Goal: Contribute content: Contribute content

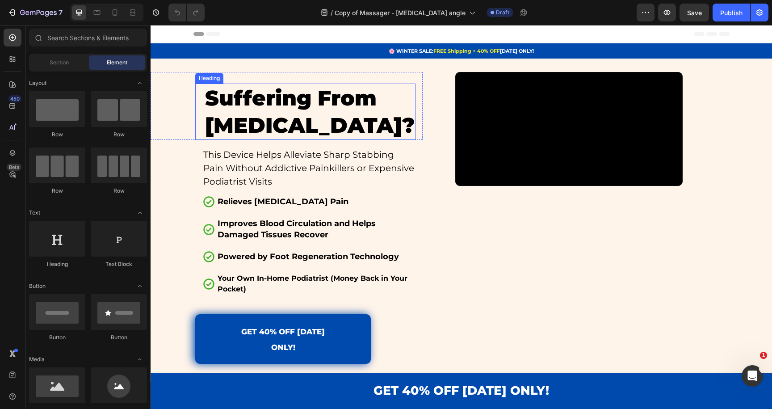
click at [235, 104] on h1 "Suffering From [MEDICAL_DATA]?" at bounding box center [309, 112] width 211 height 56
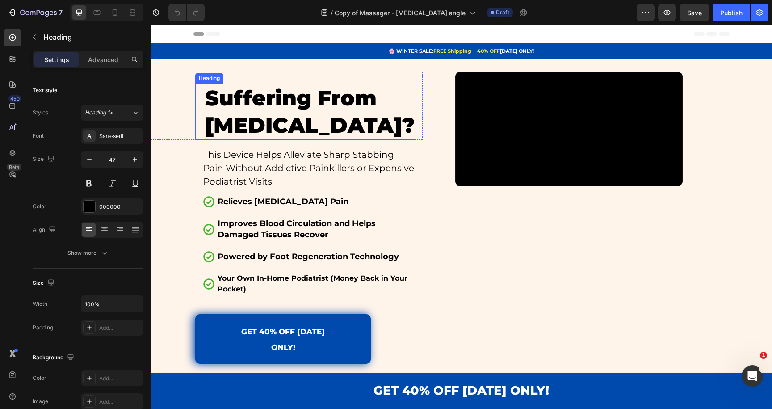
click at [235, 104] on h1 "Suffering From [MEDICAL_DATA]?" at bounding box center [309, 112] width 211 height 56
click at [235, 104] on p "Suffering From [MEDICAL_DATA]?" at bounding box center [310, 111] width 210 height 55
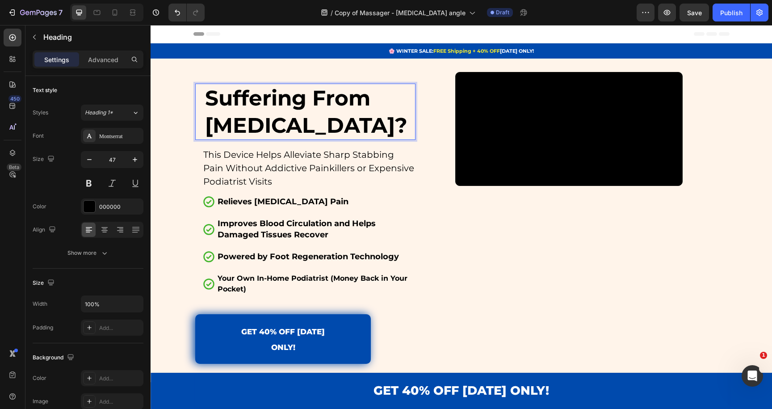
click at [242, 110] on strong "Suffering From [MEDICAL_DATA]?" at bounding box center [306, 111] width 202 height 53
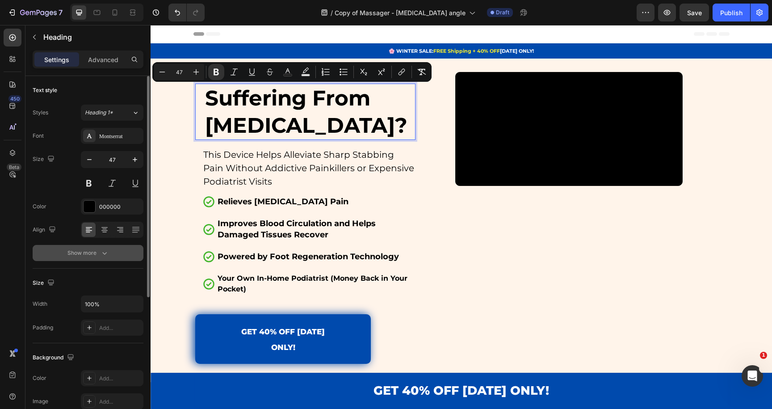
click at [96, 255] on div "Show more" at bounding box center [88, 252] width 42 height 9
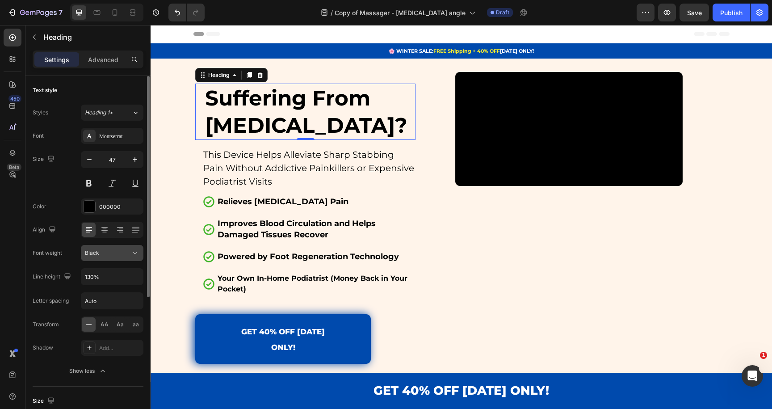
click at [101, 258] on button "Black" at bounding box center [112, 253] width 63 height 16
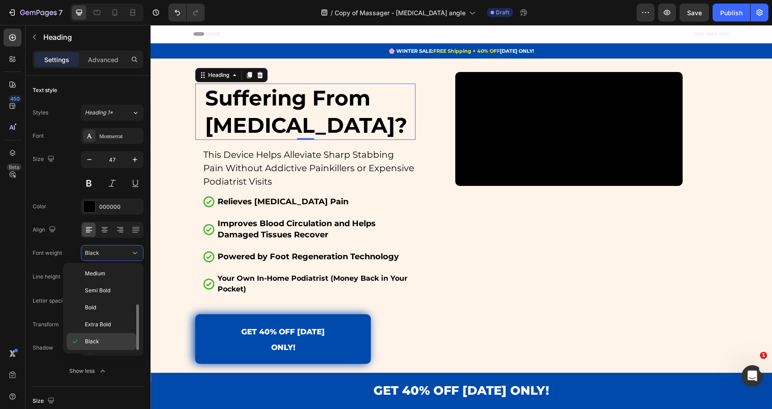
click at [90, 344] on span "Black" at bounding box center [92, 341] width 14 height 8
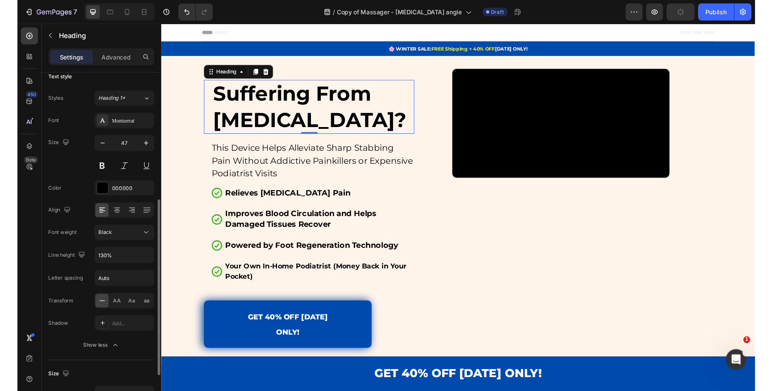
scroll to position [0, 0]
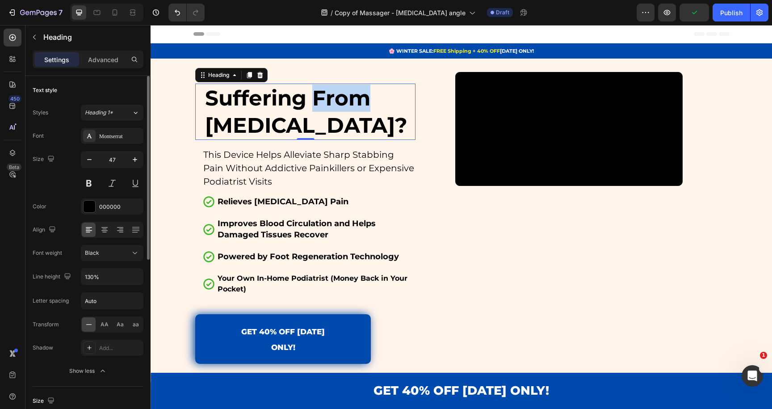
click at [333, 107] on strong "Suffering From [MEDICAL_DATA]?" at bounding box center [306, 111] width 202 height 53
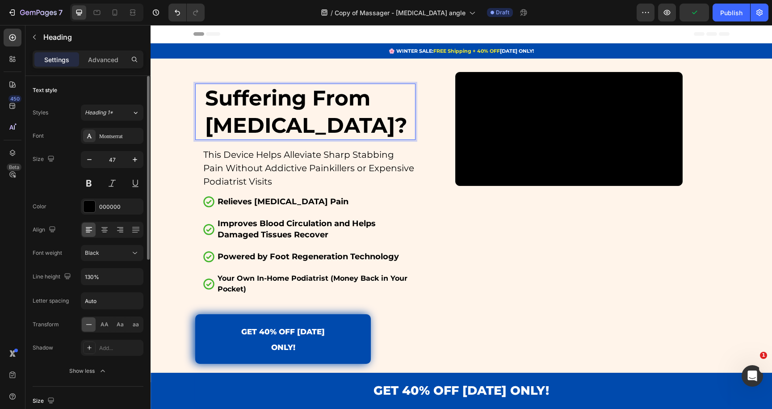
click at [333, 107] on strong "Suffering From [MEDICAL_DATA]?" at bounding box center [306, 111] width 202 height 53
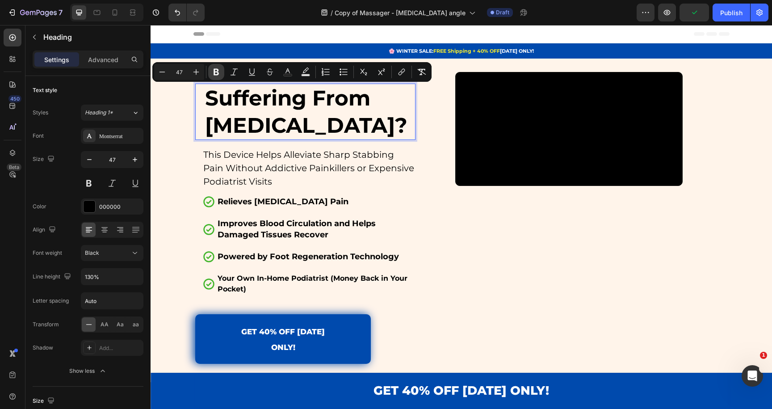
click at [217, 72] on icon "Editor contextual toolbar" at bounding box center [216, 72] width 5 height 7
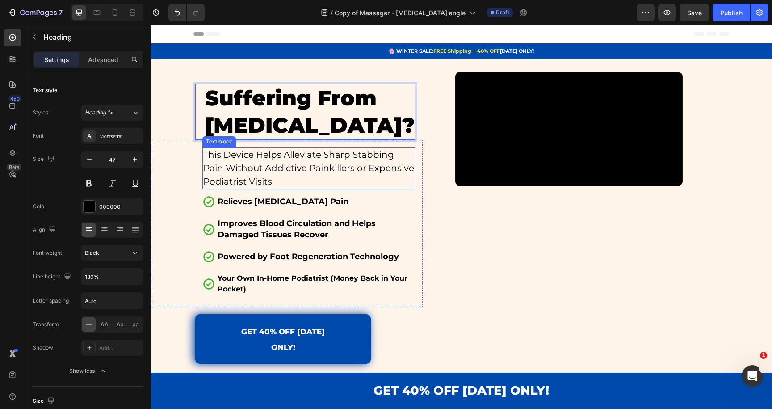
click at [327, 155] on p "This Device Helps Alleviate Sharp Stabbing Pain Without Addictive Painkillers o…" at bounding box center [308, 168] width 211 height 40
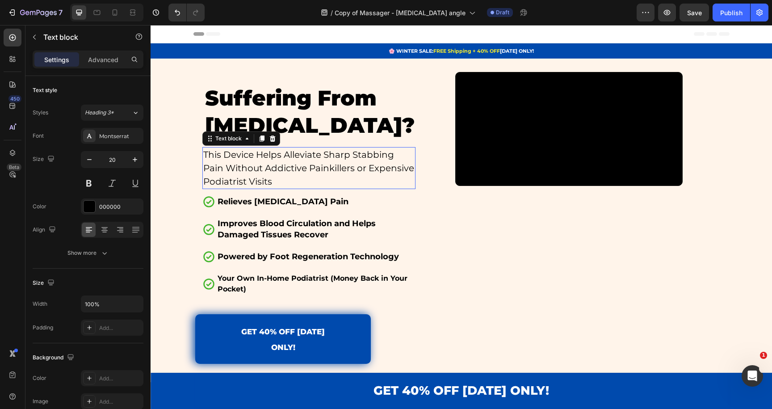
click at [327, 155] on p "This Device Helps Alleviate Sharp Stabbing Pain Without Addictive Painkillers o…" at bounding box center [308, 168] width 211 height 40
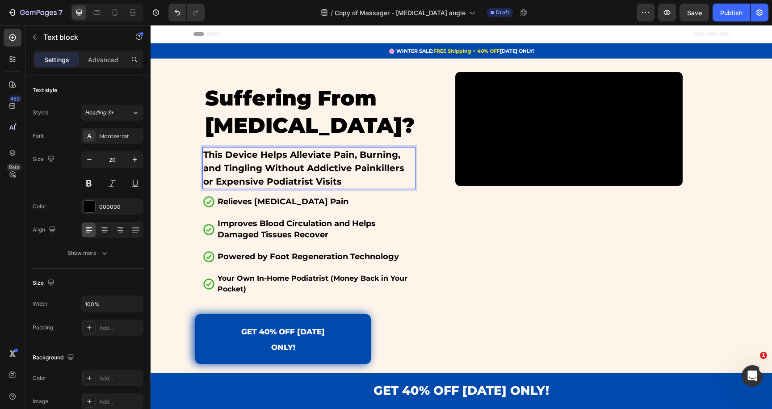
click at [279, 171] on strong "This Device Helps Alleviate Pain, Burning, and Tingling Without Addictive Paink…" at bounding box center [303, 168] width 201 height 38
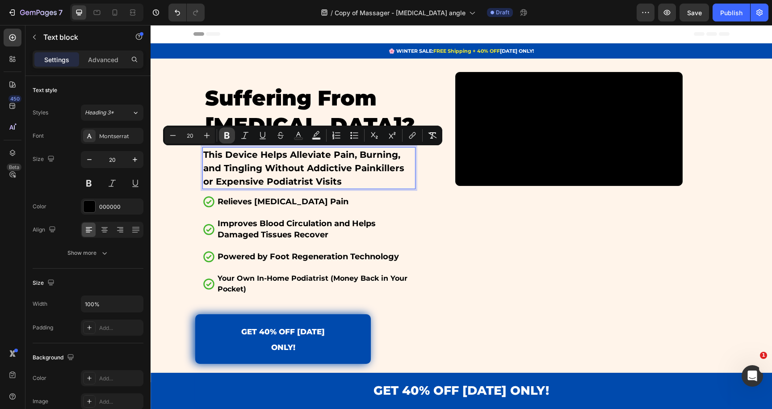
click at [224, 133] on icon "Editor contextual toolbar" at bounding box center [227, 135] width 9 height 9
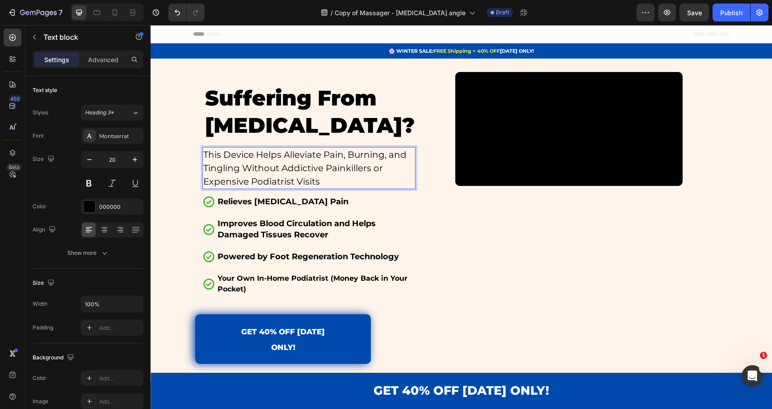
click at [263, 158] on p "This Device Helps Alleviate Pain, Burning, and Tingling Without Addictive Paink…" at bounding box center [308, 168] width 211 height 40
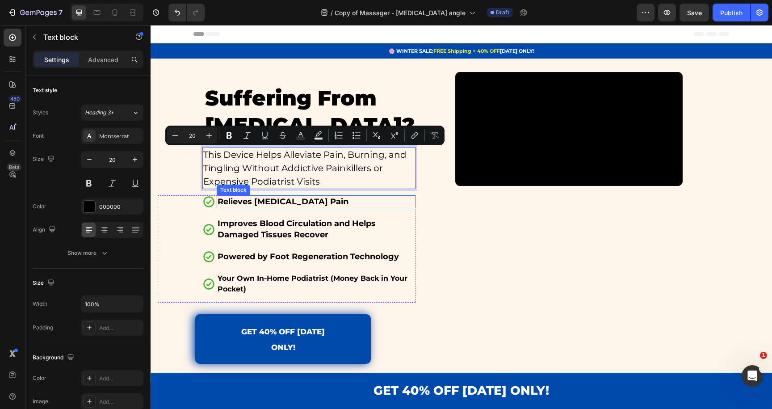
click at [258, 199] on strong "Relieves [MEDICAL_DATA] Pain" at bounding box center [283, 202] width 131 height 10
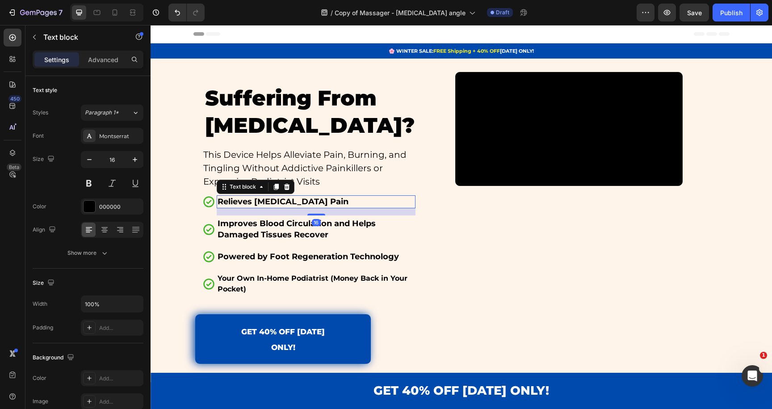
click at [258, 199] on strong "Relieves [MEDICAL_DATA] Pain" at bounding box center [283, 202] width 131 height 10
click at [266, 226] on strong "Improves Blood Circulation and Helps Damaged Tissues Recover" at bounding box center [297, 228] width 158 height 21
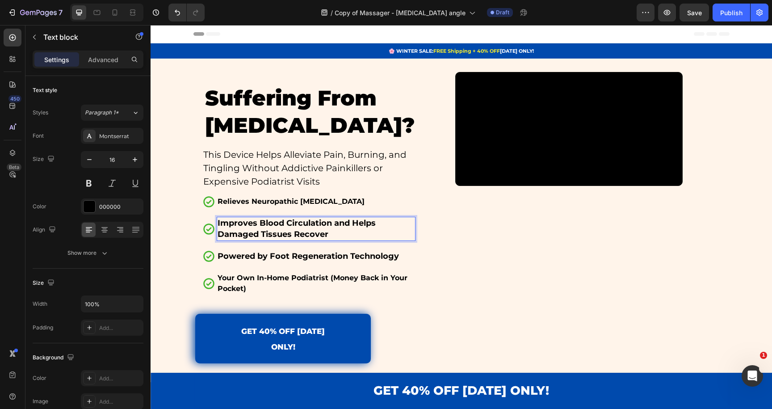
click at [266, 226] on strong "Improves Blood Circulation and Helps Damaged Tissues Recover" at bounding box center [297, 228] width 158 height 21
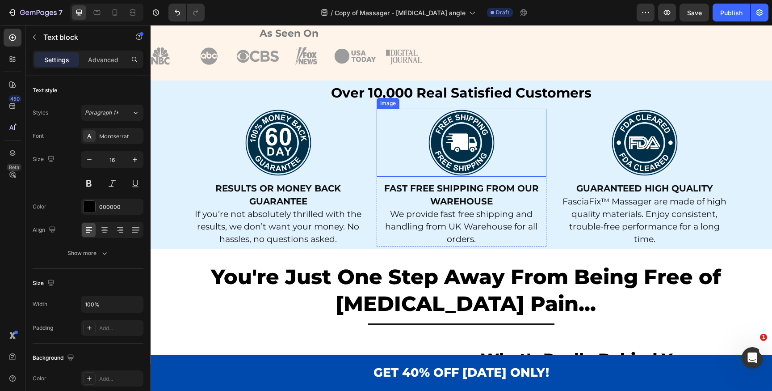
scroll to position [409, 0]
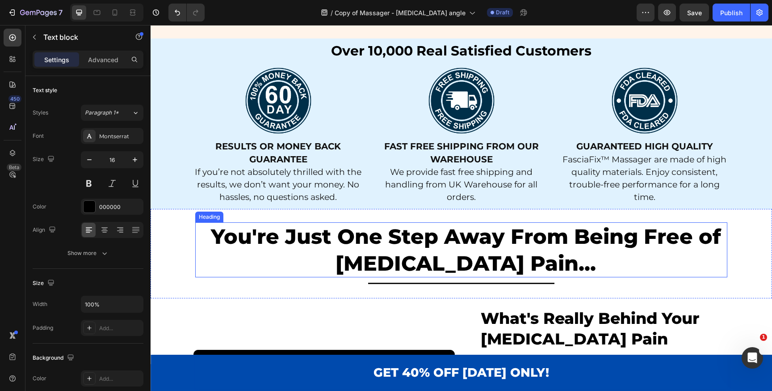
click at [426, 248] on h1 "You're Just One Step Away From Being Free of [MEDICAL_DATA] Pain..." at bounding box center [465, 249] width 523 height 55
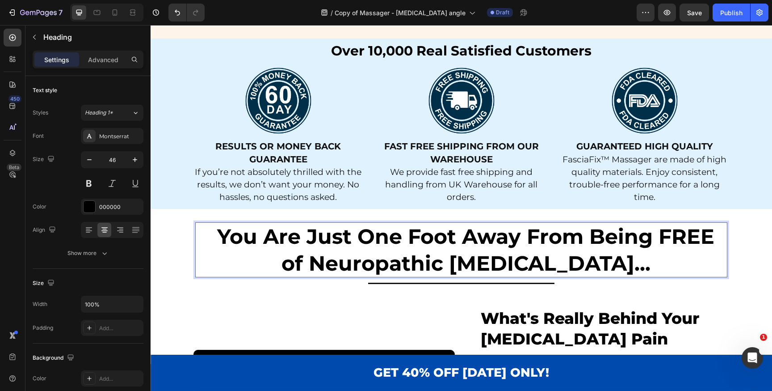
click at [420, 240] on strong "You Are Just One Foot Away From Being FREE of Neuropathic [MEDICAL_DATA]..." at bounding box center [465, 249] width 497 height 52
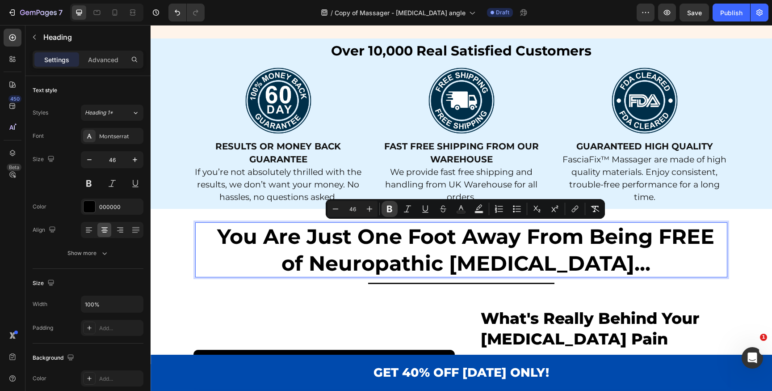
click at [395, 213] on button "Bold" at bounding box center [390, 209] width 16 height 16
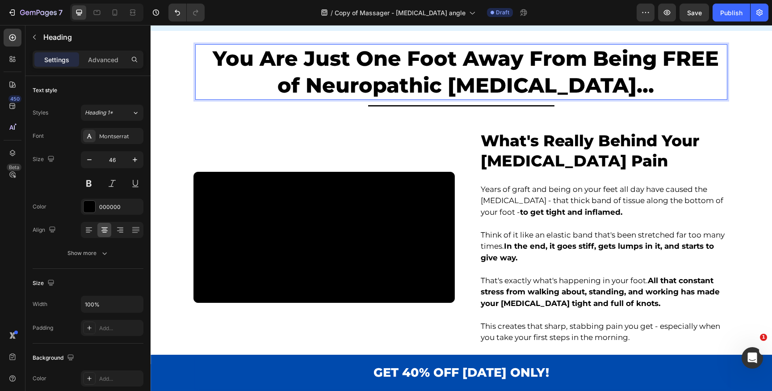
scroll to position [608, 0]
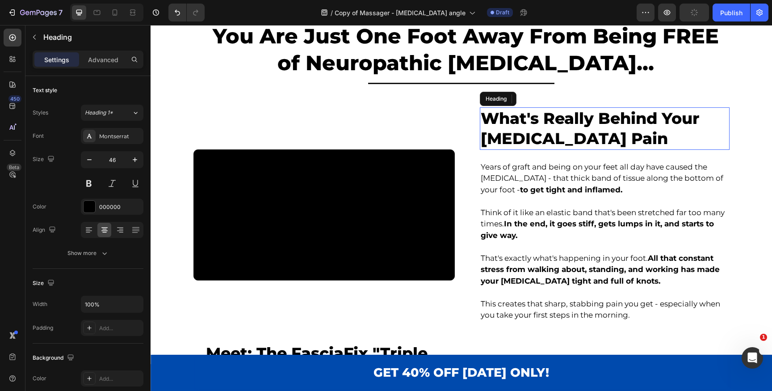
click at [537, 146] on h1 "What's Really Behind Your [MEDICAL_DATA] Pain" at bounding box center [605, 128] width 250 height 42
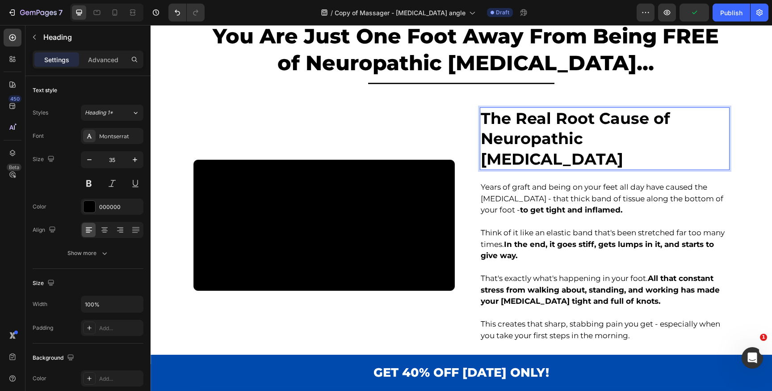
click at [533, 143] on strong "The Real Root Cause of Neuropathic [MEDICAL_DATA]" at bounding box center [575, 139] width 189 height 60
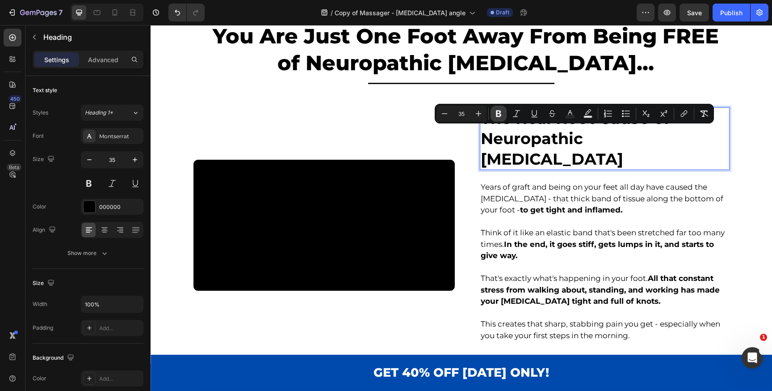
click at [499, 112] on icon "Editor contextual toolbar" at bounding box center [498, 113] width 9 height 9
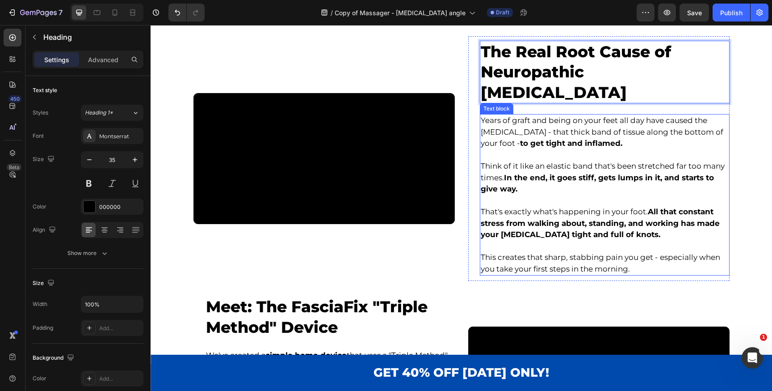
scroll to position [680, 0]
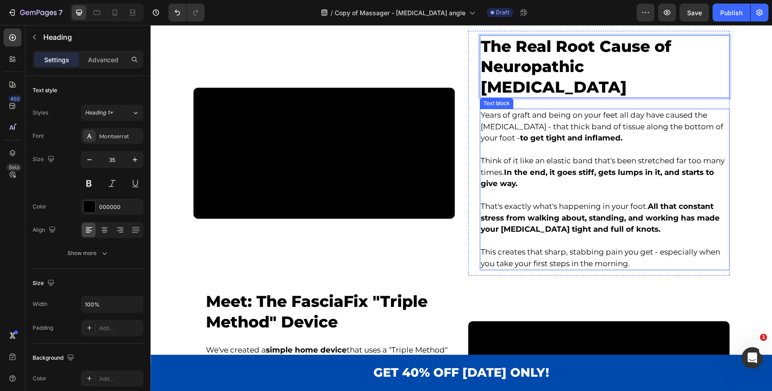
click at [526, 225] on strong "All that constant stress from walking about, standing, and working has made you…" at bounding box center [600, 218] width 239 height 32
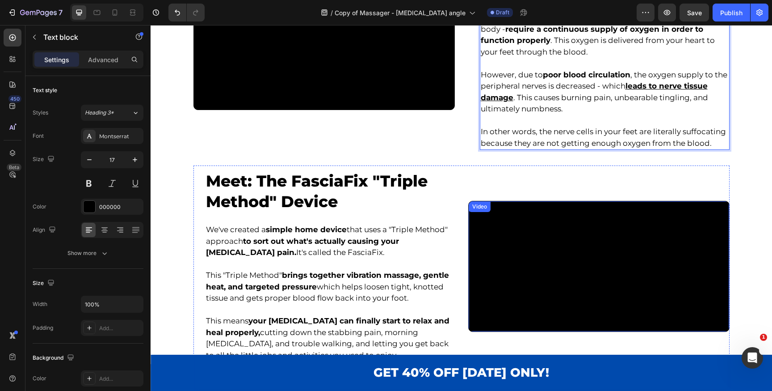
scroll to position [826, 0]
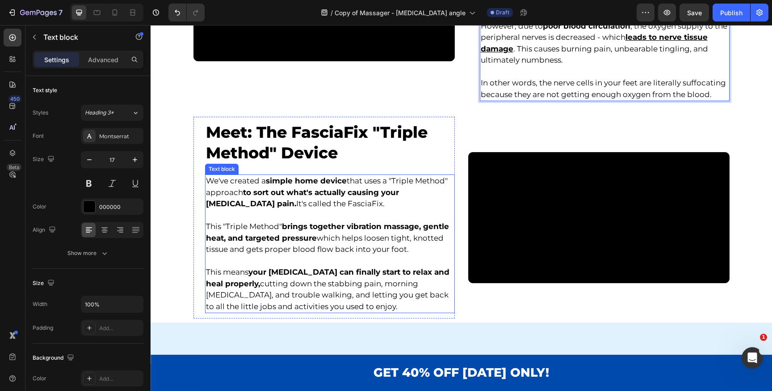
click at [308, 208] on strong "to sort out what's actually causing your [MEDICAL_DATA] pain." at bounding box center [302, 198] width 193 height 21
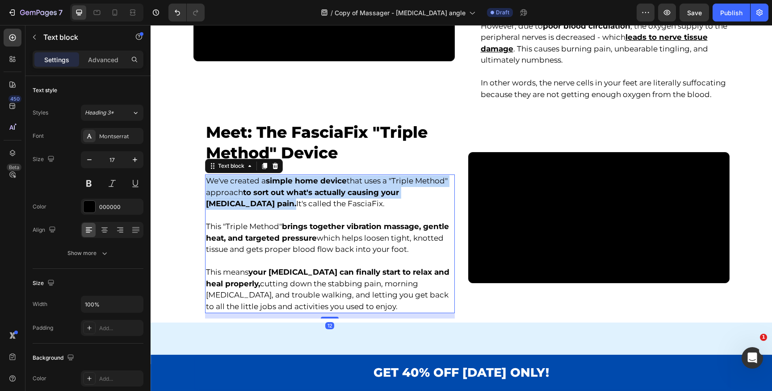
click at [308, 208] on strong "to sort out what's actually causing your [MEDICAL_DATA] pain." at bounding box center [302, 198] width 193 height 21
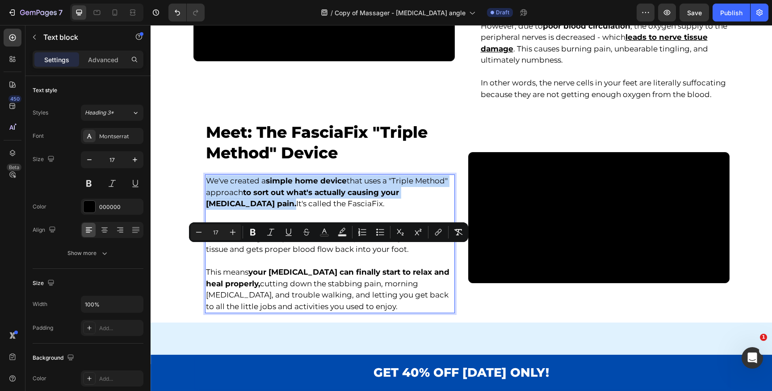
scroll to position [883, 0]
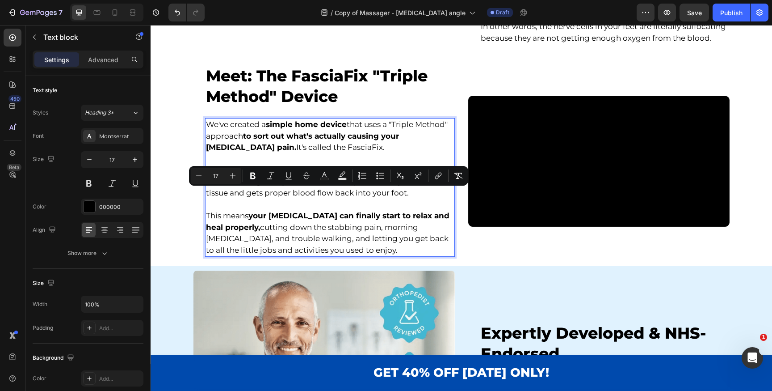
click at [308, 199] on p "This "Triple Method" brings together vibration massage, gentle heat, and target…" at bounding box center [330, 181] width 248 height 34
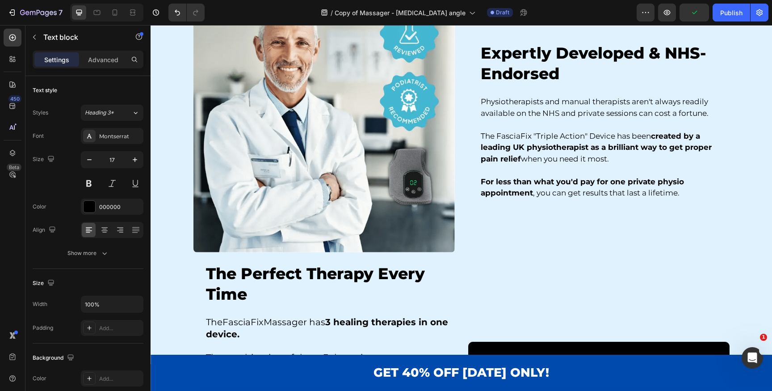
scroll to position [1214, 0]
click at [531, 84] on h1 "Expertly Developed & NHS-Endorsed" at bounding box center [605, 63] width 250 height 42
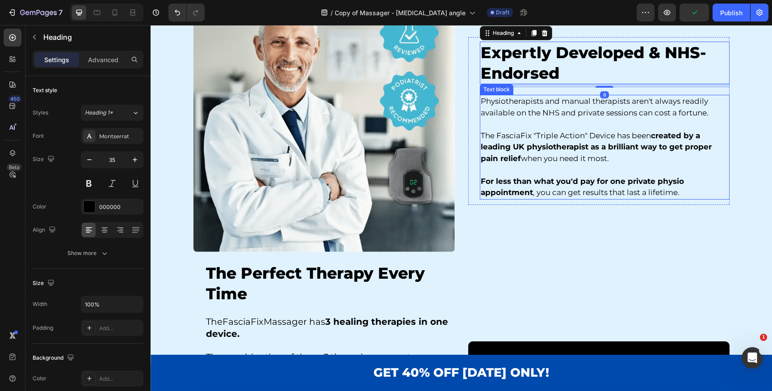
click at [529, 118] on p "Physiotherapists and manual therapists aren't always readily available on the N…" at bounding box center [605, 107] width 248 height 23
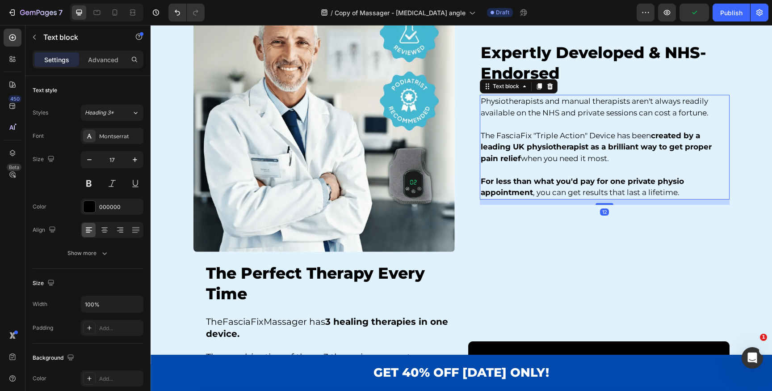
click at [529, 118] on p "Physiotherapists and manual therapists aren't always readily available on the N…" at bounding box center [605, 107] width 248 height 23
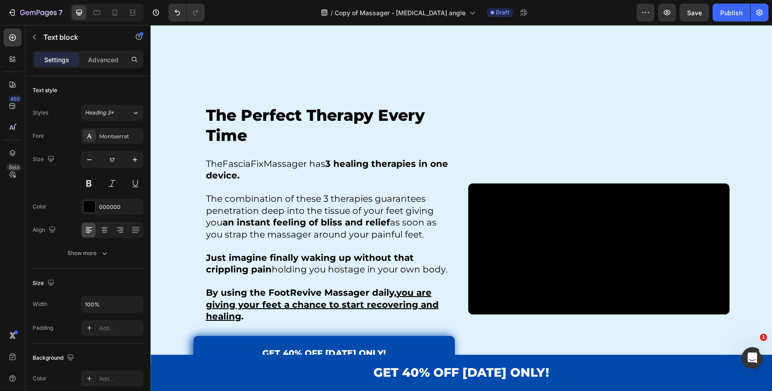
scroll to position [1405, 0]
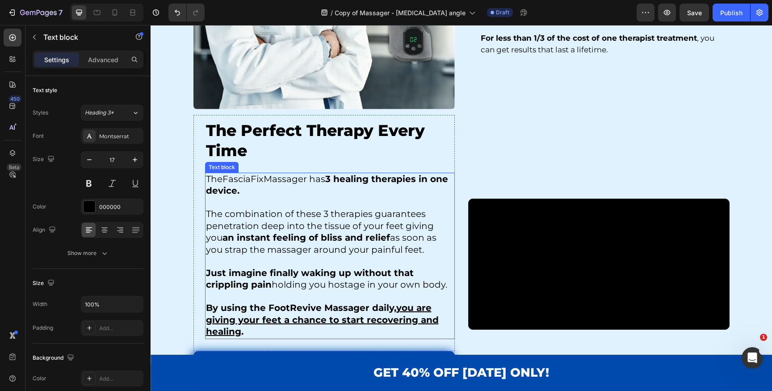
click at [312, 234] on strong "an instant feeling of bliss and relief" at bounding box center [307, 237] width 168 height 11
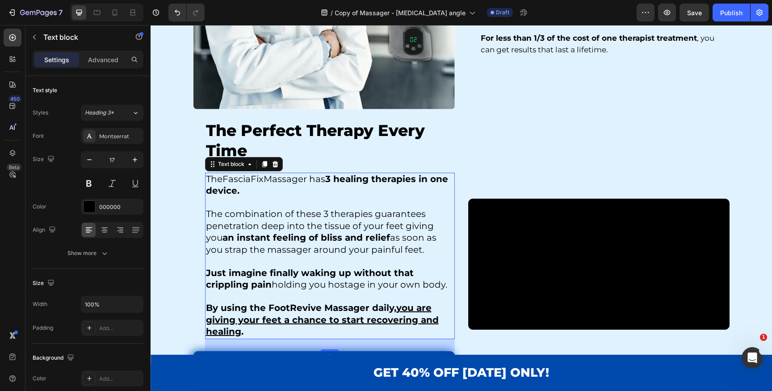
click at [312, 234] on strong "an instant feeling of bliss and relief" at bounding box center [307, 237] width 168 height 11
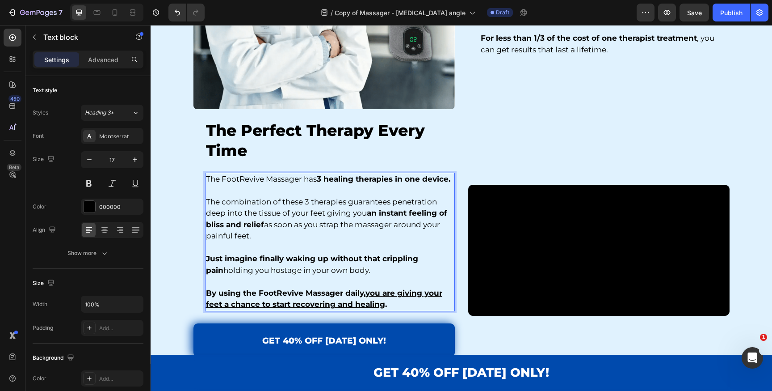
click at [249, 177] on p "The FootRevive Massager has 3 healing therapies in one device." at bounding box center [330, 179] width 248 height 12
copy p "FootRevive"
click at [239, 180] on p "The FootRevive Massager has 3 healing therapies in one device." at bounding box center [330, 179] width 248 height 12
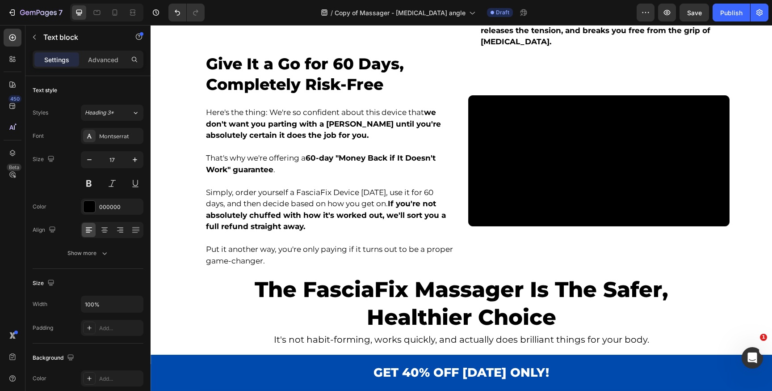
scroll to position [2029, 0]
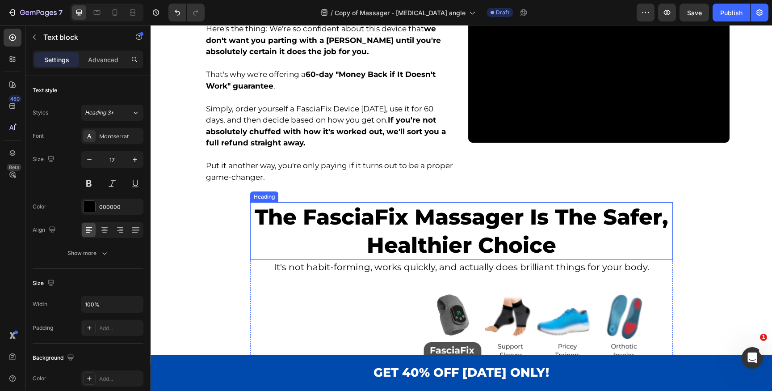
click at [340, 254] on h2 "The FasciaFix Massager Is The Safer, Healthier Choice" at bounding box center [461, 231] width 423 height 58
click at [340, 254] on p "The FasciaFix Massager Is The Safer, Healthier Choice" at bounding box center [461, 231] width 421 height 56
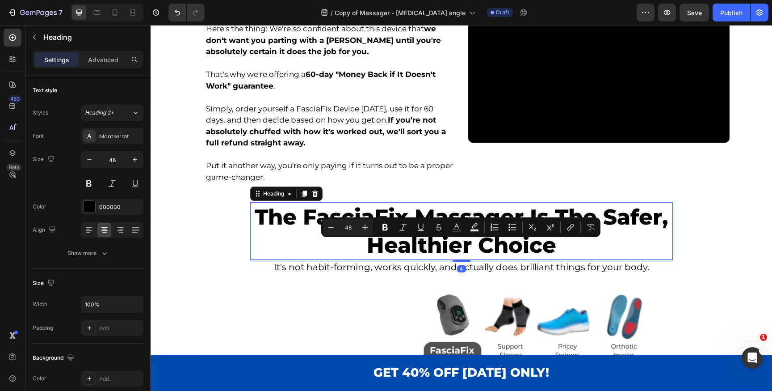
click at [340, 254] on p "The FasciaFix Massager Is The Safer, Healthier Choice" at bounding box center [461, 231] width 421 height 56
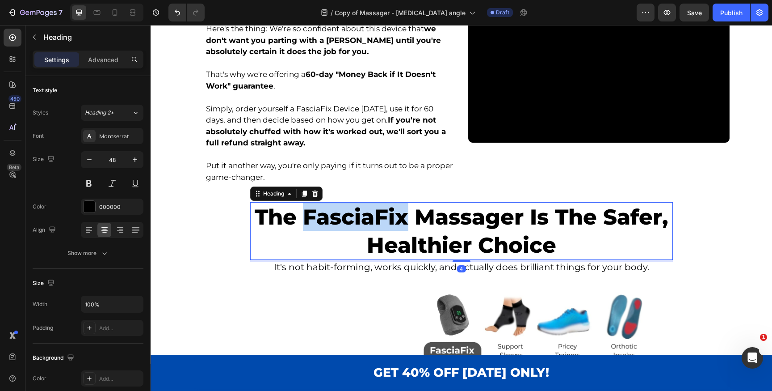
click at [340, 254] on p "The FasciaFix Massager Is The Safer, Healthier Choice" at bounding box center [461, 231] width 421 height 56
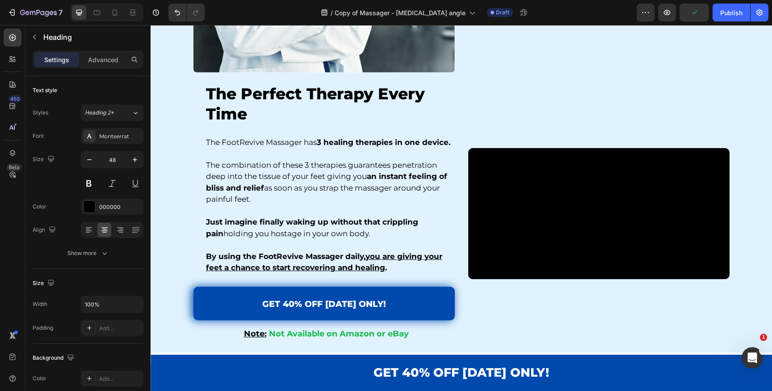
scroll to position [1439, 0]
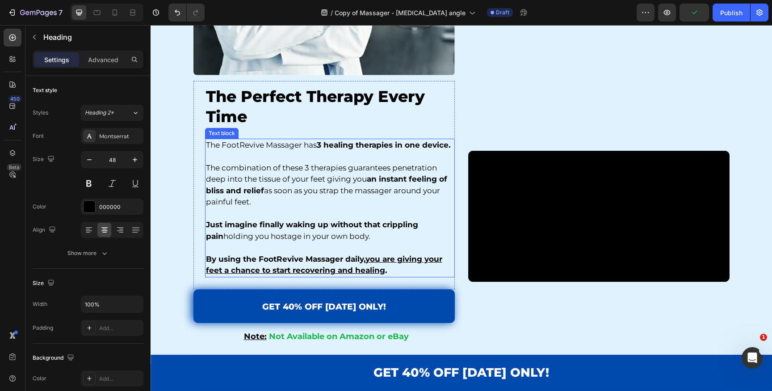
click at [260, 164] on p "The combination of these 3 therapies guarantees penetration deep into the tissu…" at bounding box center [330, 185] width 248 height 46
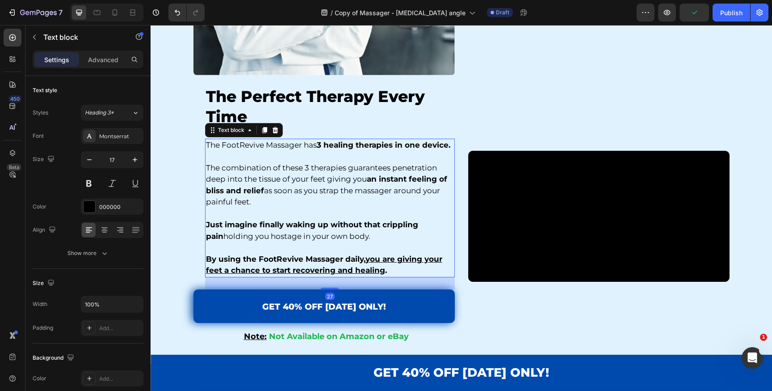
click at [260, 164] on p "The combination of these 3 therapies guarantees penetration deep into the tissu…" at bounding box center [330, 185] width 248 height 46
click at [244, 144] on p "The FootRevive Massager has 3 healing therapies in one device." at bounding box center [330, 145] width 248 height 12
click at [271, 259] on strong "By using the FootRevive Massager daily, you are giving your feet a chance to st…" at bounding box center [324, 264] width 236 height 21
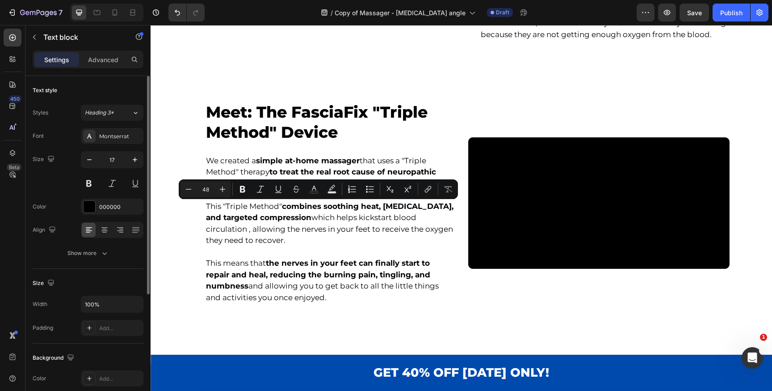
scroll to position [1190, 0]
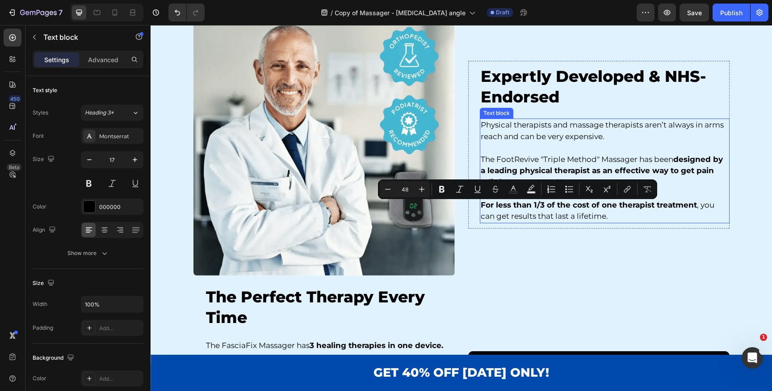
click at [508, 164] on span "The FootRevive "Triple Method" Massager has been" at bounding box center [577, 159] width 193 height 9
click at [517, 164] on span "The FootRevive "Triple Method" Massager has been" at bounding box center [577, 159] width 193 height 9
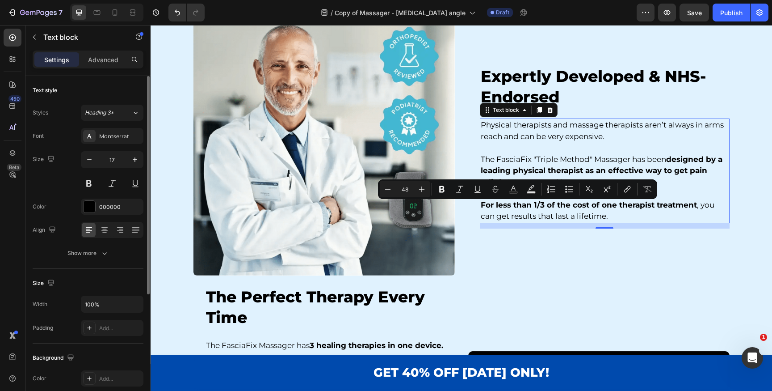
scroll to position [886, 0]
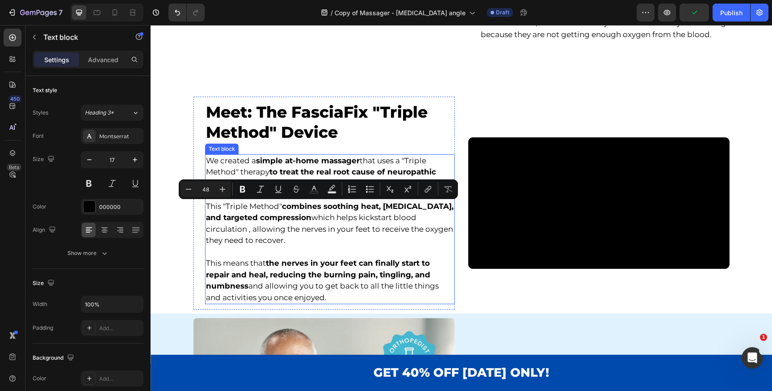
click at [311, 189] on p "We created a simple at-home massager that uses a "Triple Method" therapy to tre…" at bounding box center [330, 172] width 248 height 34
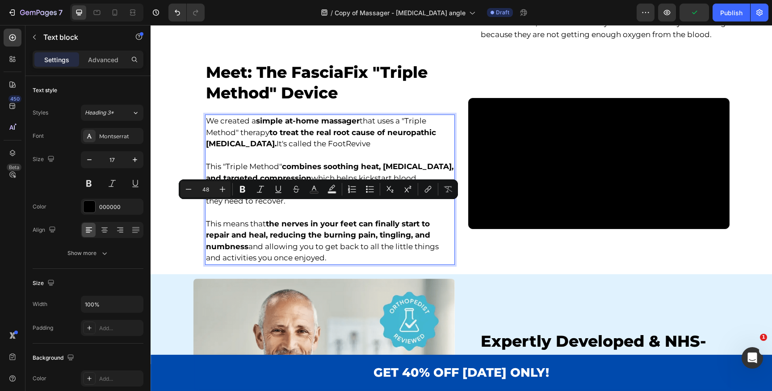
click at [311, 150] on p "We created a simple at-home massager that uses a "Triple Method" therapy to tre…" at bounding box center [330, 132] width 248 height 34
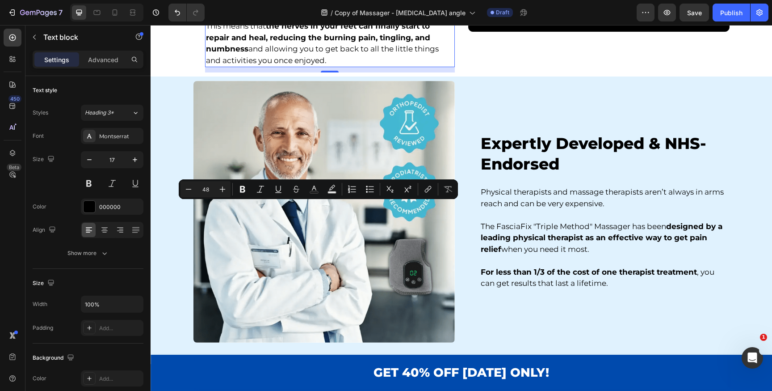
scroll to position [1167, 0]
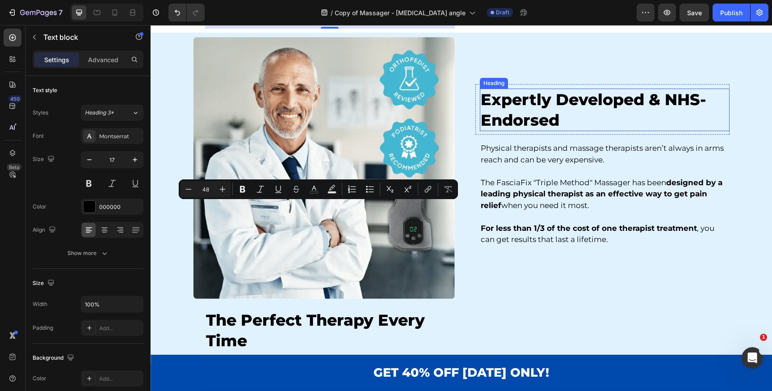
click at [549, 131] on h1 "Expertly Developed & NHS-Endorsed" at bounding box center [605, 109] width 250 height 42
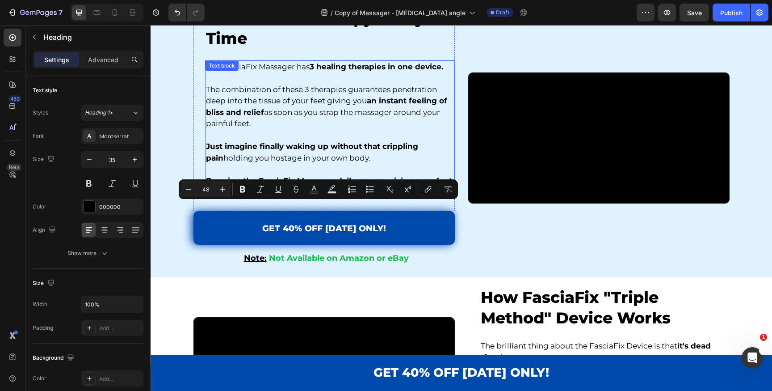
scroll to position [1512, 0]
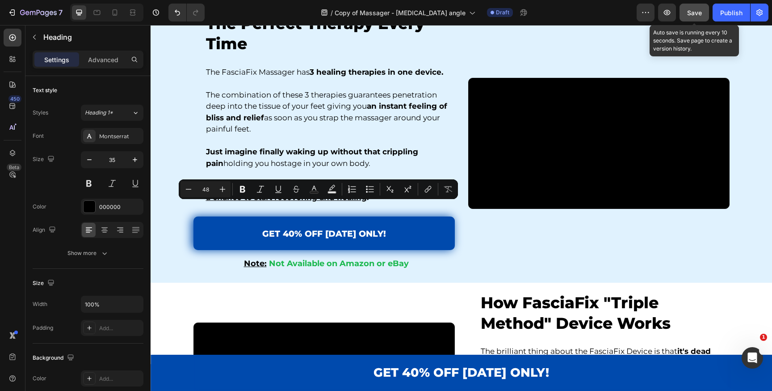
click at [692, 15] on span "Save" at bounding box center [694, 13] width 15 height 8
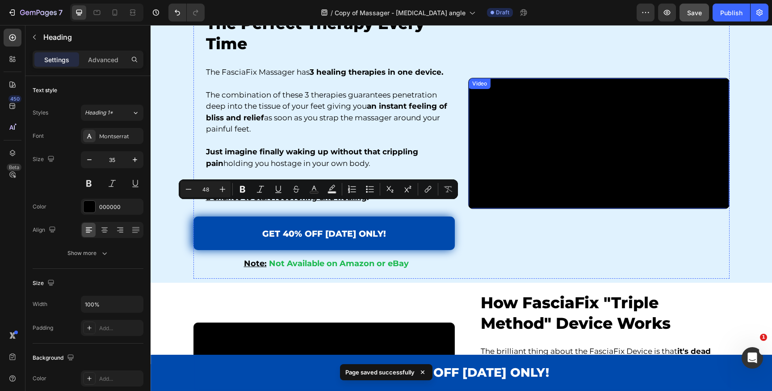
scroll to position [1702, 0]
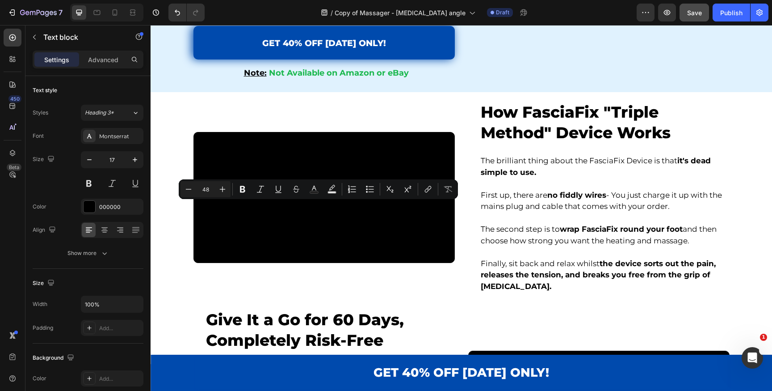
click at [524, 178] on p "The brilliant thing about the FasciaFix Device is that it's dead simple to use." at bounding box center [605, 166] width 248 height 23
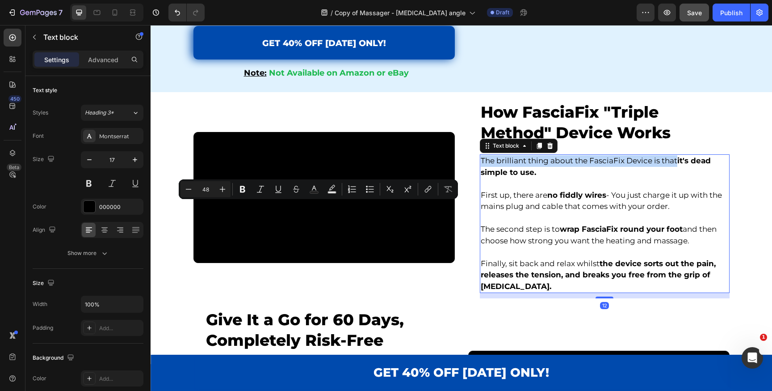
click at [524, 178] on p "The brilliant thing about the FasciaFix Device is that it's dead simple to use." at bounding box center [605, 166] width 248 height 23
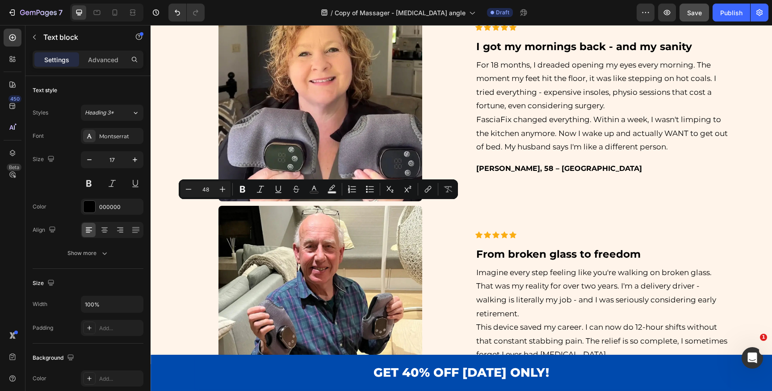
scroll to position [2696, 0]
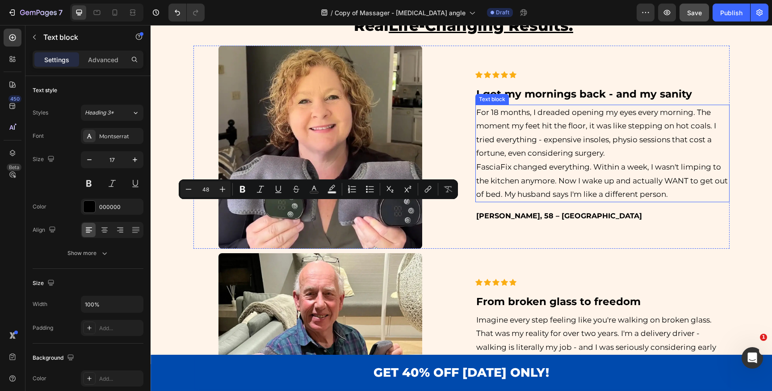
click at [536, 130] on p "For 18 months, I dreaded opening my eyes every morning. The moment my feet hit …" at bounding box center [602, 132] width 252 height 55
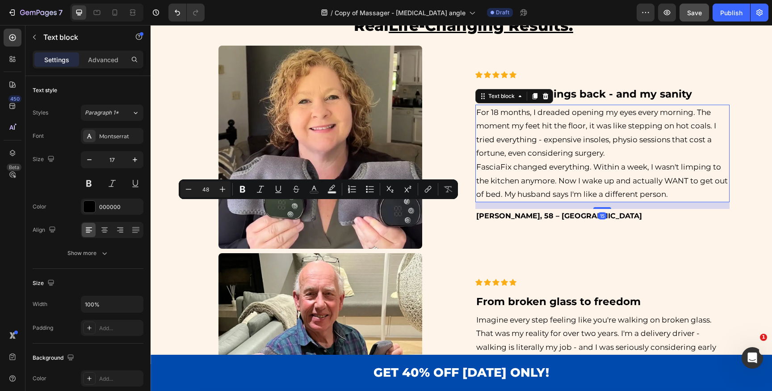
click at [536, 130] on p "For 18 months, I dreaded opening my eyes every morning. The moment my feet hit …" at bounding box center [602, 132] width 252 height 55
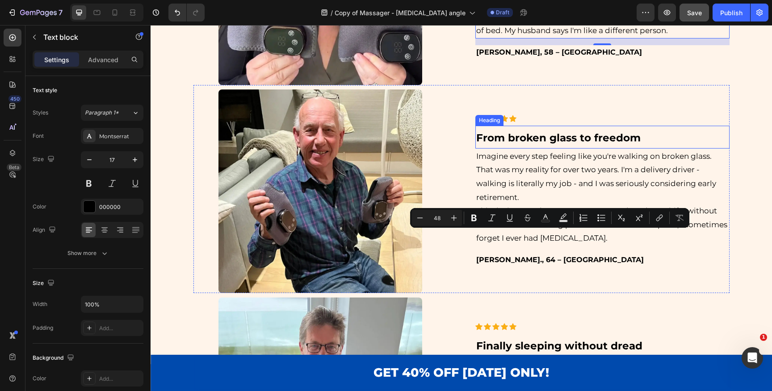
scroll to position [2861, 0]
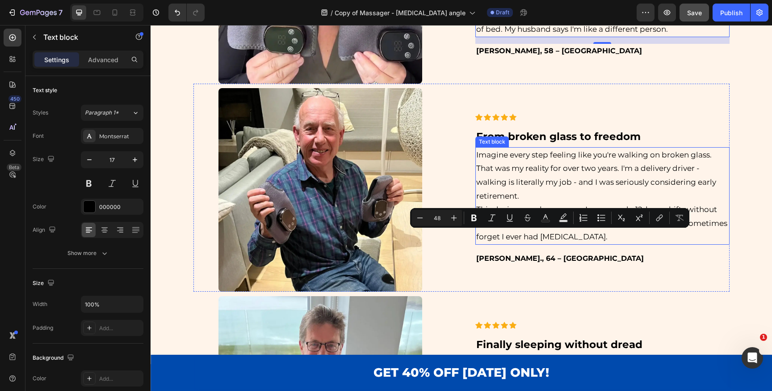
click at [549, 234] on p "This device saved my career. I can now do 12-hour shifts without that constant …" at bounding box center [602, 222] width 252 height 41
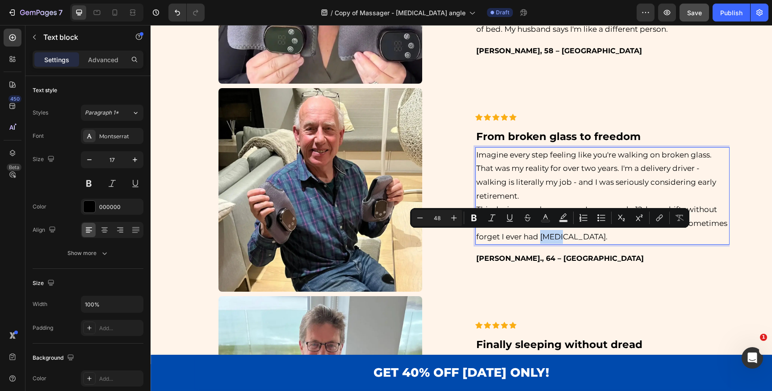
drag, startPoint x: 550, startPoint y: 236, endPoint x: 645, endPoint y: 236, distance: 94.7
click at [645, 236] on p "This device saved my career. I can now do 12-hour shifts without that constant …" at bounding box center [602, 222] width 252 height 41
click at [548, 235] on strong "neuropathic" at bounding box center [563, 236] width 49 height 9
click at [490, 216] on icon "Editor contextual toolbar" at bounding box center [488, 217] width 9 height 9
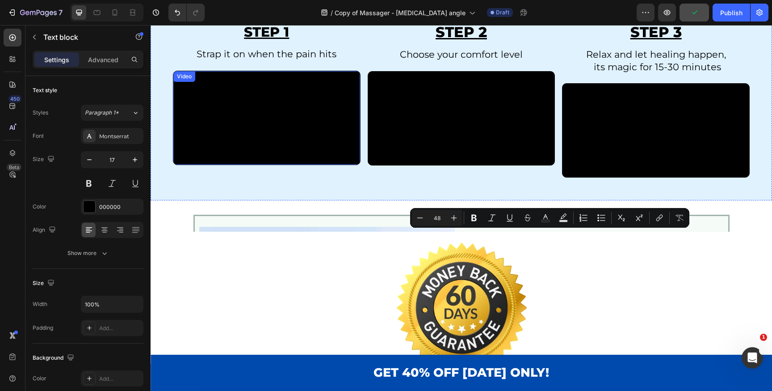
scroll to position [3382, 0]
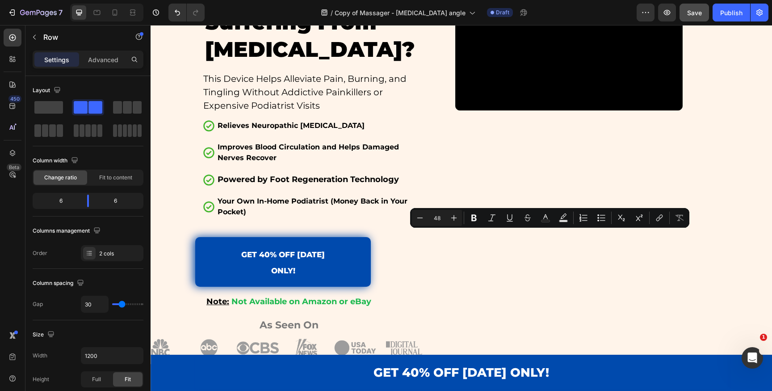
scroll to position [0, 0]
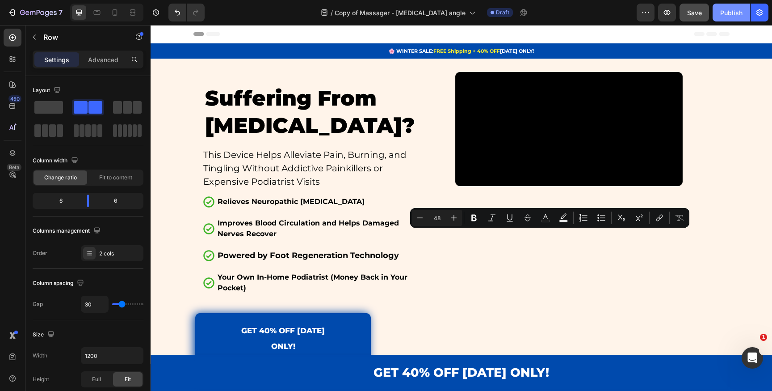
click at [726, 8] on div "Publish" at bounding box center [731, 12] width 22 height 9
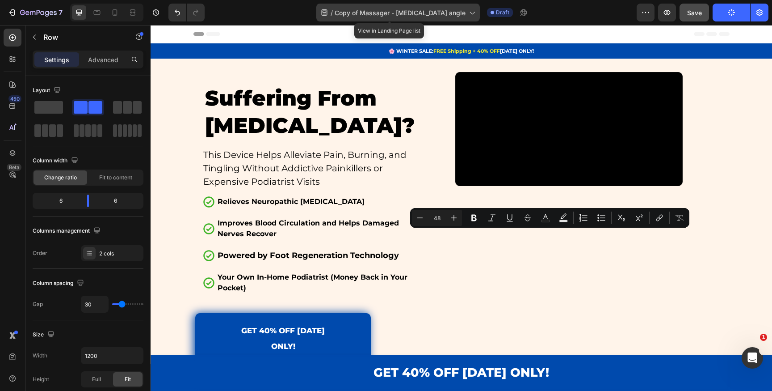
click at [428, 14] on span "Copy of Massager - [MEDICAL_DATA] angle" at bounding box center [400, 12] width 131 height 9
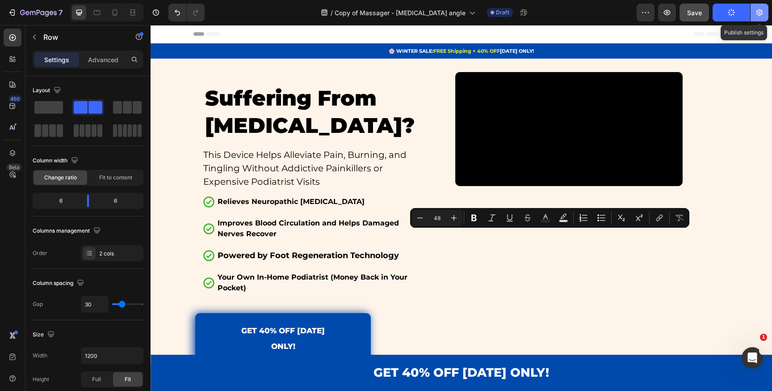
click at [764, 11] on button "button" at bounding box center [760, 13] width 18 height 18
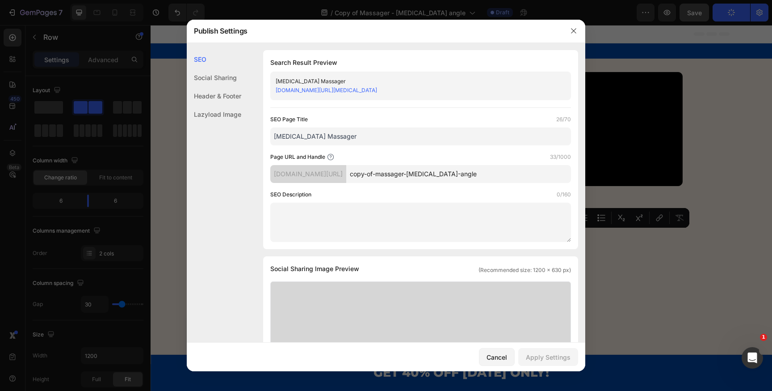
click at [317, 135] on input "[MEDICAL_DATA] Massager" at bounding box center [420, 136] width 301 height 18
drag, startPoint x: 319, startPoint y: 135, endPoint x: 236, endPoint y: 135, distance: 83.6
click at [270, 135] on input "[MEDICAL_DATA] Massager" at bounding box center [420, 136] width 301 height 18
paste input "neuropathic"
click at [278, 139] on input "neuropathic Massager" at bounding box center [420, 136] width 301 height 18
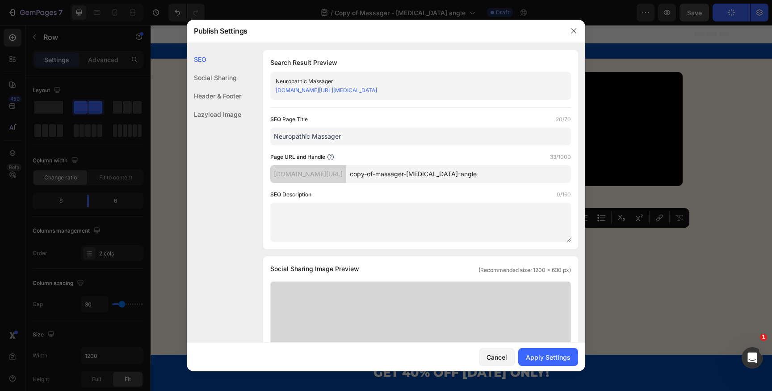
type input "Neuropathic Massager"
click at [417, 172] on input "copy-of-massager-[MEDICAL_DATA]-angle" at bounding box center [458, 174] width 225 height 18
drag, startPoint x: 475, startPoint y: 174, endPoint x: 508, endPoint y: 174, distance: 33.1
click at [508, 174] on input "copy-of-massager-[MEDICAL_DATA]-angle" at bounding box center [458, 174] width 225 height 18
drag, startPoint x: 408, startPoint y: 173, endPoint x: 362, endPoint y: 173, distance: 46.5
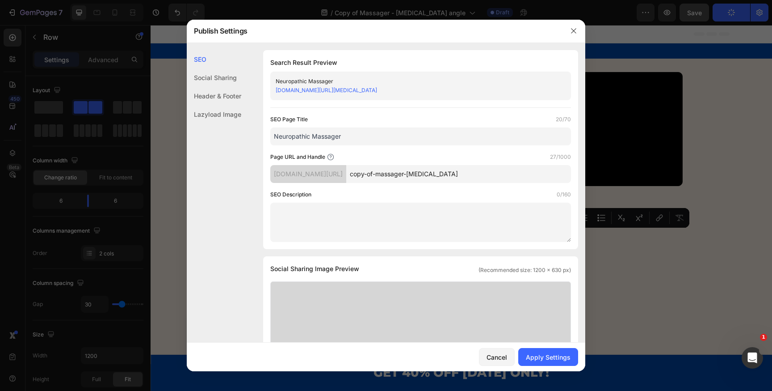
click at [362, 173] on input "copy-of-massager-[MEDICAL_DATA]" at bounding box center [458, 174] width 225 height 18
click at [415, 176] on input "massager-[MEDICAL_DATA]" at bounding box center [458, 174] width 225 height 18
drag, startPoint x: 415, startPoint y: 176, endPoint x: 363, endPoint y: 176, distance: 52.3
click at [364, 176] on input "massager-[MEDICAL_DATA]" at bounding box center [458, 174] width 225 height 18
click at [431, 177] on input "[MEDICAL_DATA]" at bounding box center [458, 174] width 225 height 18
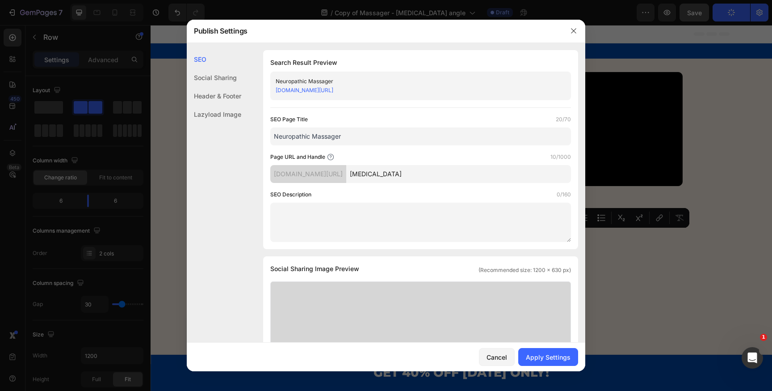
paste input "massager-"
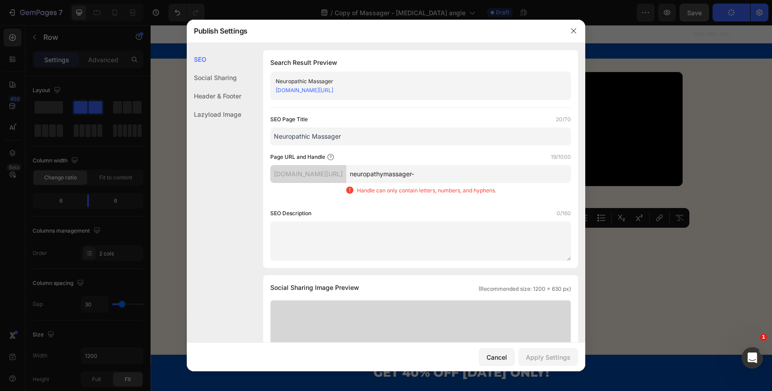
click at [416, 174] on input "neuropathymassager-" at bounding box center [458, 174] width 225 height 18
click at [462, 175] on input "[MEDICAL_DATA]-massager" at bounding box center [458, 174] width 225 height 18
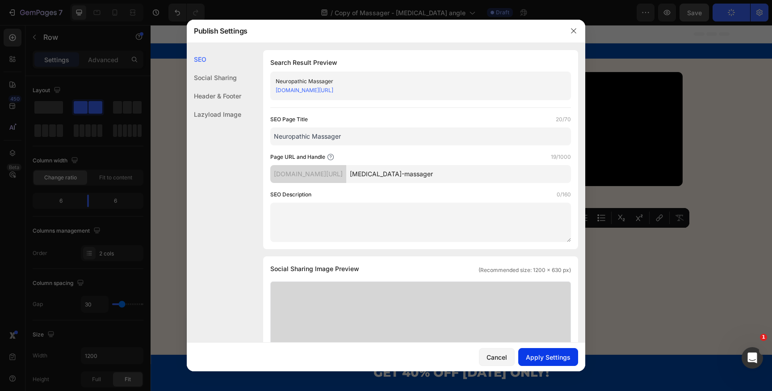
type input "[MEDICAL_DATA]-massager"
click at [544, 357] on div "Apply Settings" at bounding box center [548, 356] width 45 height 9
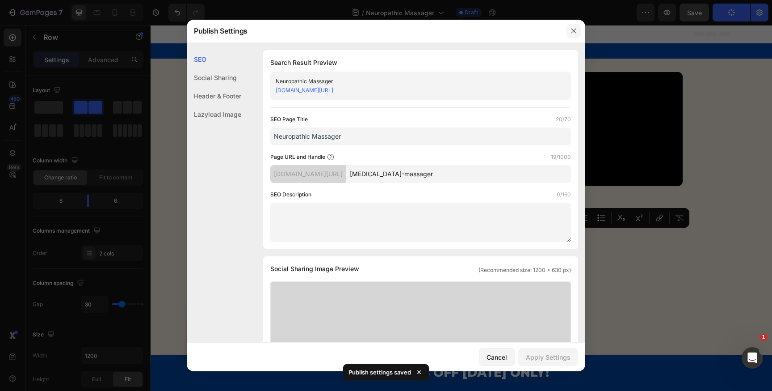
click at [572, 34] on icon "button" at bounding box center [573, 30] width 7 height 7
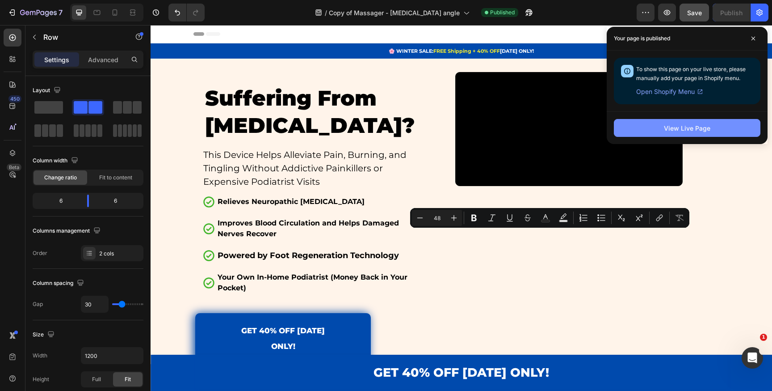
click at [638, 129] on button "View Live Page" at bounding box center [687, 128] width 147 height 18
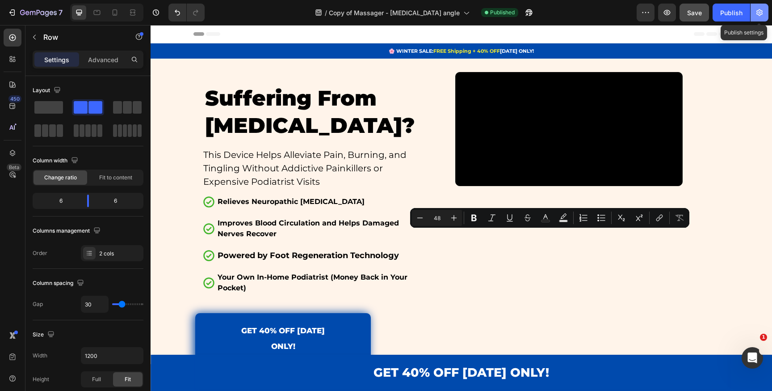
click at [764, 9] on button "button" at bounding box center [760, 13] width 18 height 18
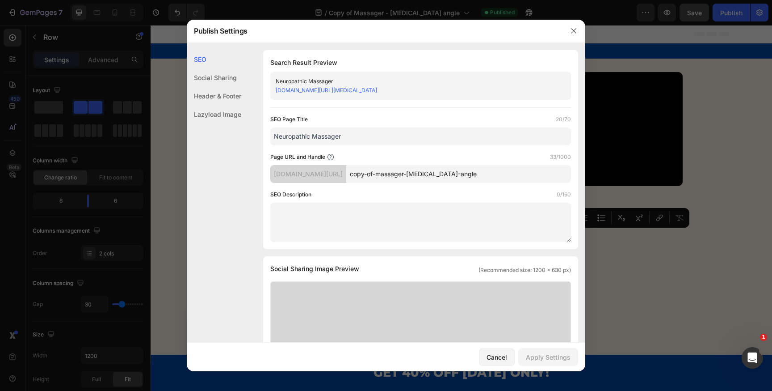
click at [449, 174] on input "copy-of-massager-[MEDICAL_DATA]-angle" at bounding box center [458, 174] width 225 height 18
drag, startPoint x: 405, startPoint y: 175, endPoint x: 322, endPoint y: 174, distance: 83.1
click at [346, 174] on input "copy-of-massager-[MEDICAL_DATA]-angle" at bounding box center [458, 174] width 225 height 18
paste input "[MEDICAL_DATA]"
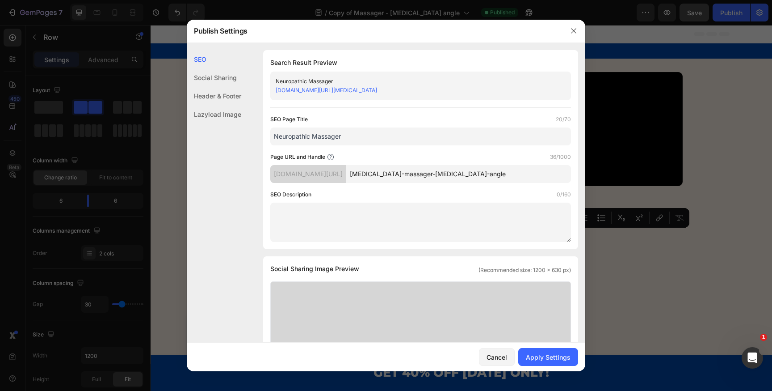
drag, startPoint x: 447, startPoint y: 176, endPoint x: 505, endPoint y: 176, distance: 57.6
click at [505, 176] on input "[MEDICAL_DATA]-massager-[MEDICAL_DATA]-angle" at bounding box center [458, 174] width 225 height 18
type input "[MEDICAL_DATA]-massager"
click at [537, 356] on div "Apply Settings" at bounding box center [548, 356] width 45 height 9
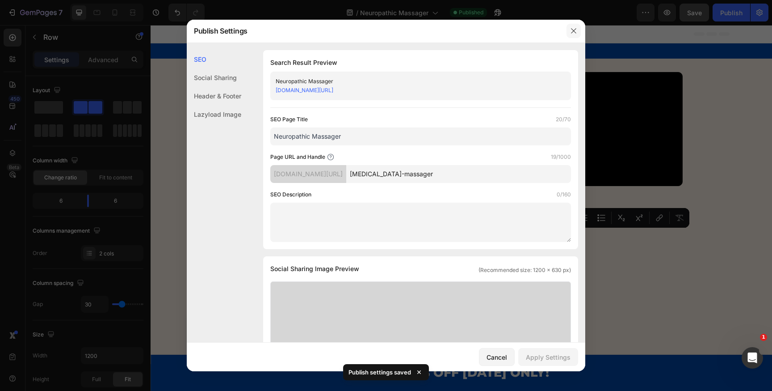
click at [575, 33] on icon "button" at bounding box center [573, 30] width 7 height 7
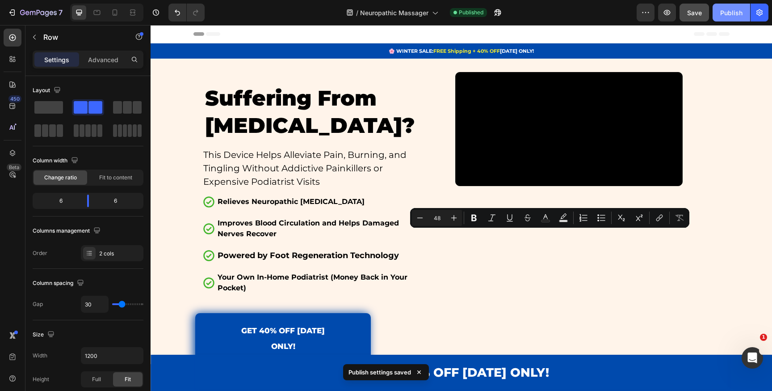
click at [732, 8] on div "Publish" at bounding box center [731, 12] width 22 height 9
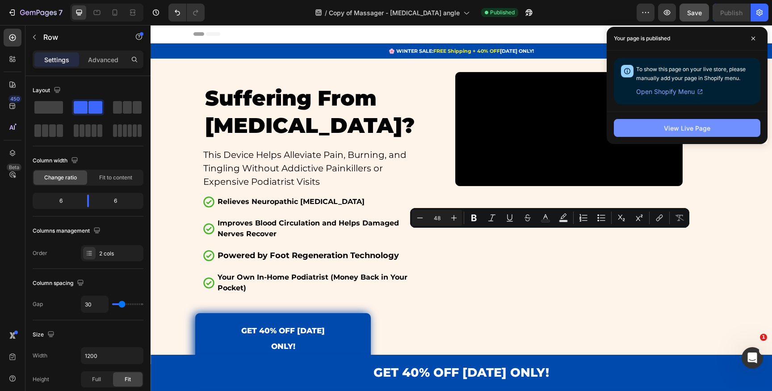
click at [665, 129] on div "View Live Page" at bounding box center [687, 127] width 46 height 9
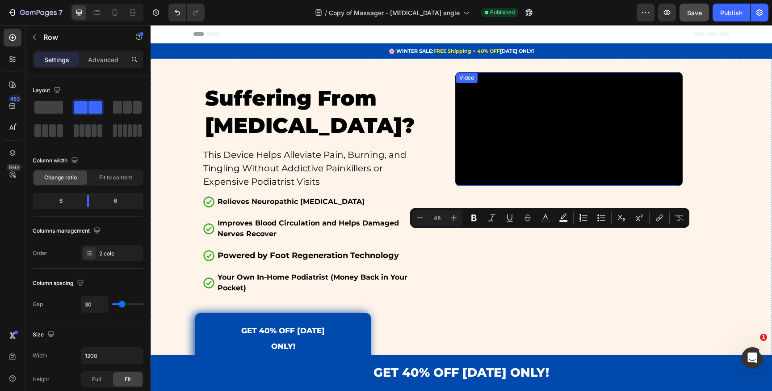
click at [337, 167] on p "This Device Helps Alleviate Pain, Burning, and Tingling Without Addictive Paink…" at bounding box center [308, 168] width 211 height 40
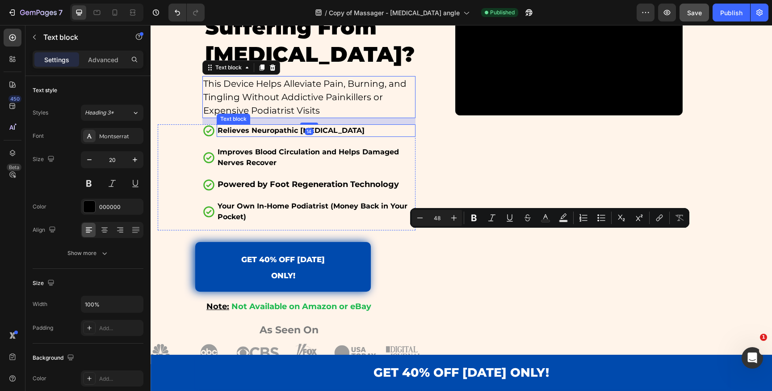
scroll to position [100, 0]
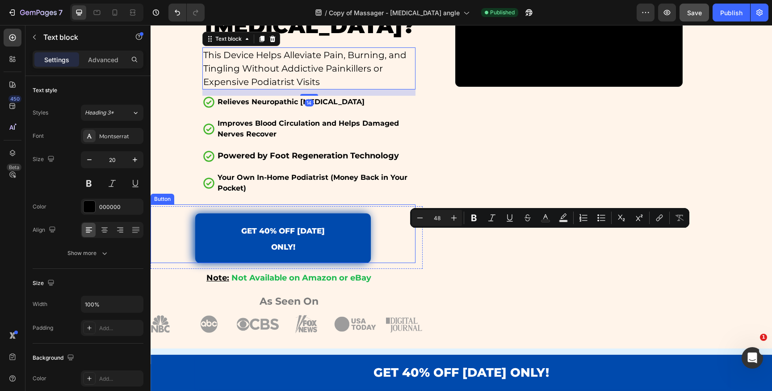
click at [387, 261] on div "GET 40% OFF [DATE] ONLY! Button" at bounding box center [283, 233] width 265 height 59
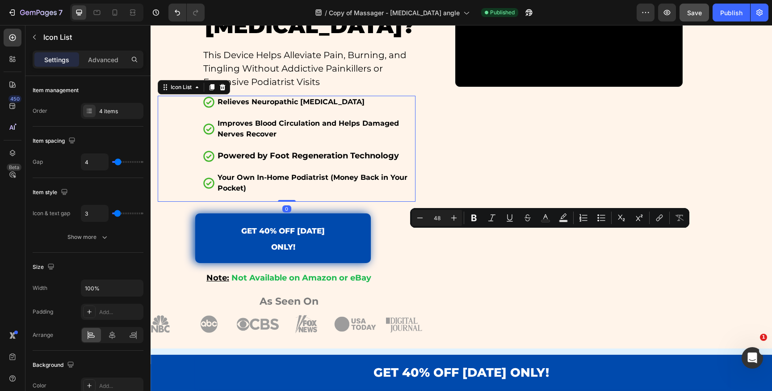
click at [353, 197] on div "Your Own In-Home Podiatrist (Money Back in Your Pocket) Text block" at bounding box center [316, 186] width 199 height 30
click at [731, 13] on div "Publish" at bounding box center [731, 12] width 22 height 9
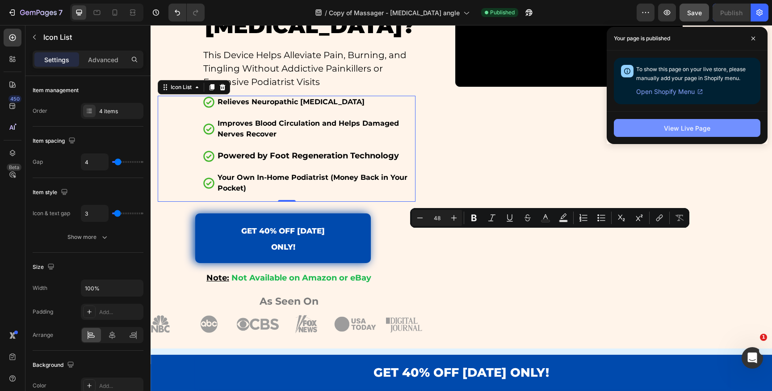
click at [669, 128] on div "View Live Page" at bounding box center [687, 127] width 46 height 9
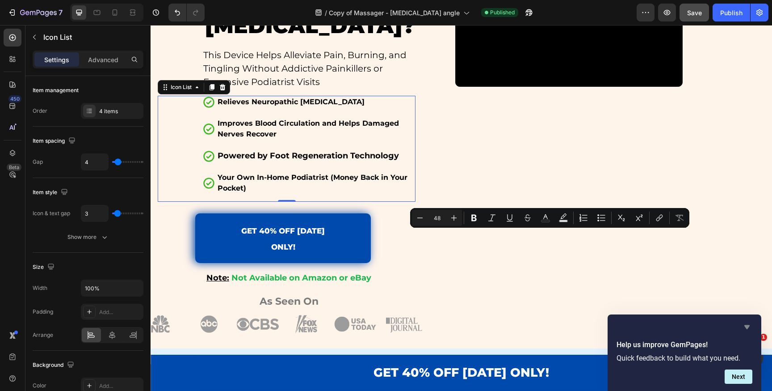
click at [751, 325] on icon "Hide survey" at bounding box center [747, 326] width 11 height 11
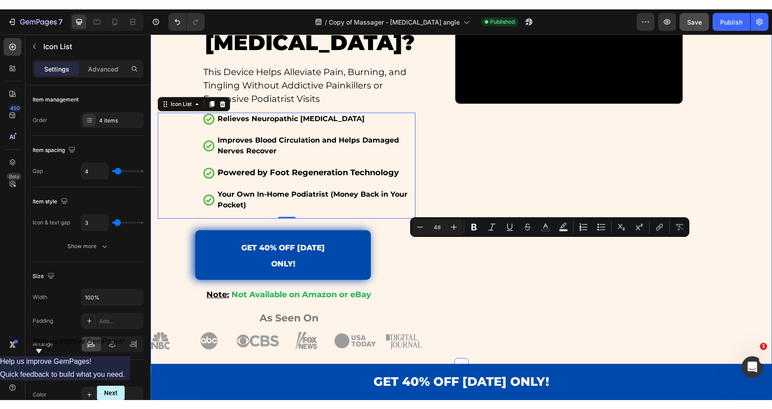
scroll to position [90, 0]
